Goal: Transaction & Acquisition: Purchase product/service

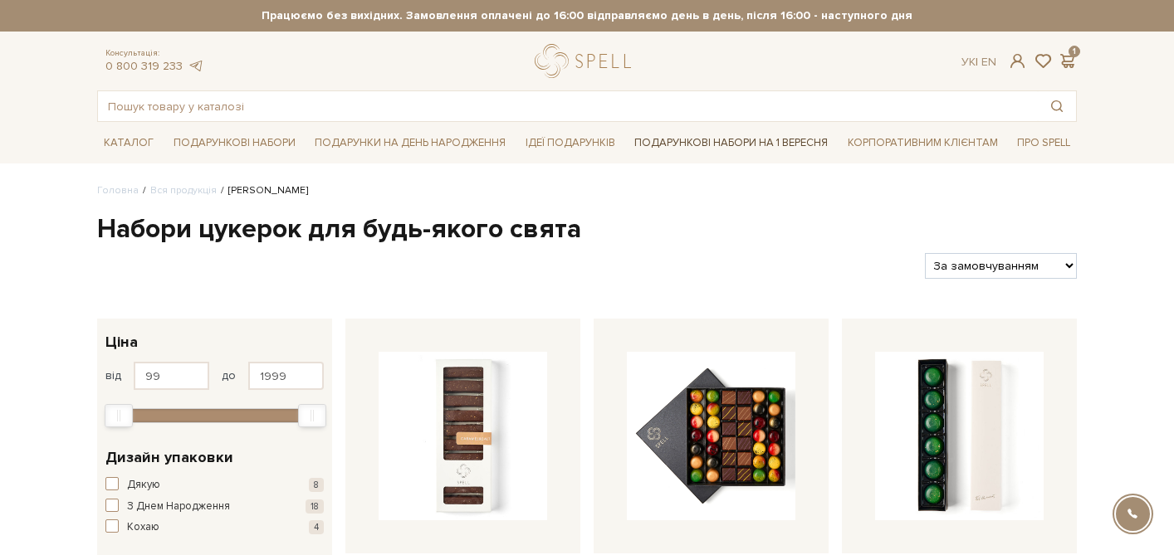
click at [737, 148] on link "Подарункові набори на 1 Вересня" at bounding box center [731, 143] width 207 height 28
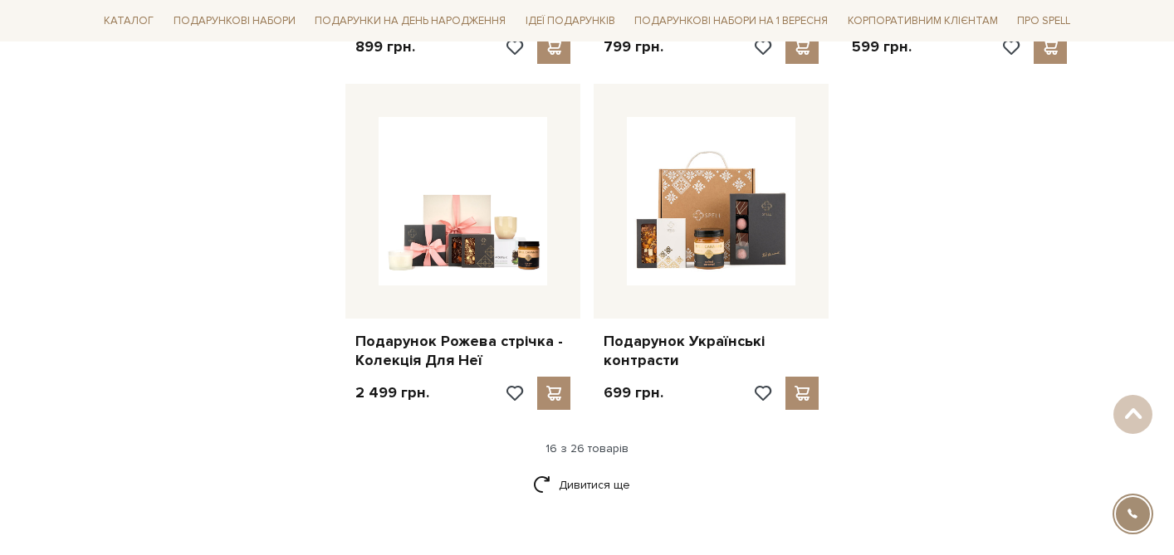
scroll to position [2076, 0]
